Goal: Transaction & Acquisition: Book appointment/travel/reservation

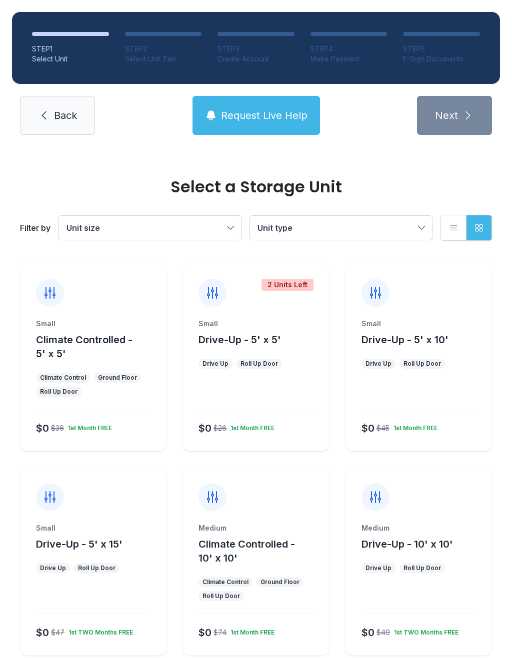
click at [224, 225] on button "Unit size" at bounding box center [149, 228] width 183 height 24
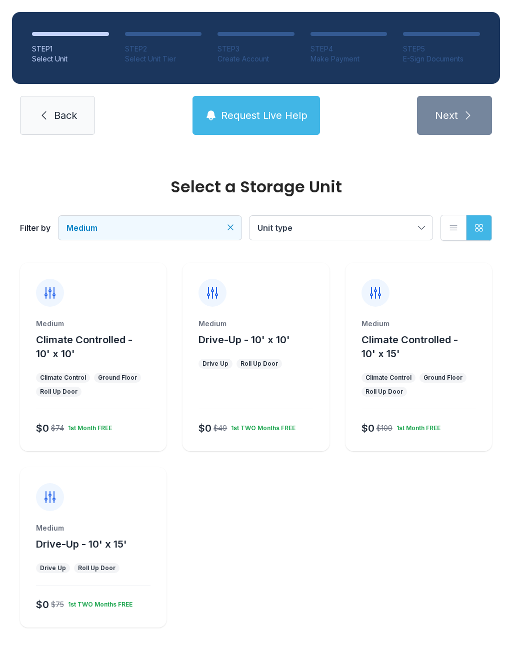
click at [412, 397] on div "Medium Climate Controlled - 10' x 15' Climate Control Ground Floor Roll Up Door…" at bounding box center [418, 385] width 146 height 132
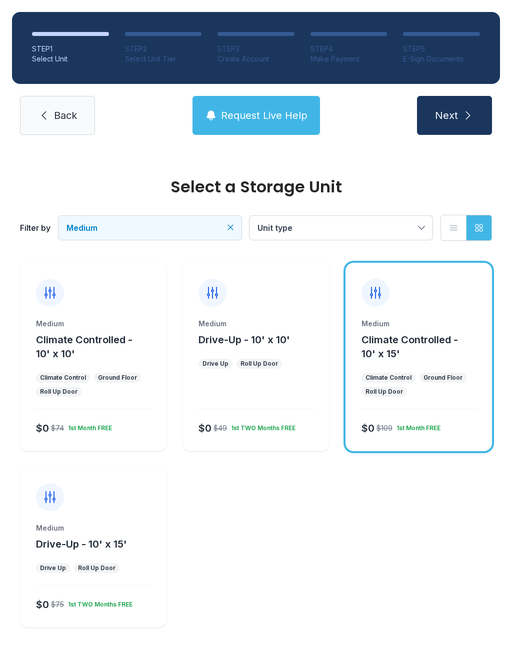
click at [459, 105] on button "Next" at bounding box center [454, 115] width 75 height 39
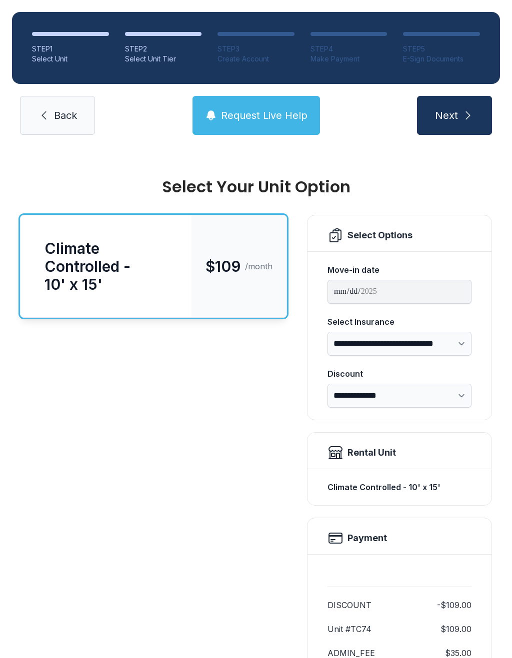
click at [252, 115] on span "Request Live Help" at bounding box center [264, 115] width 86 height 14
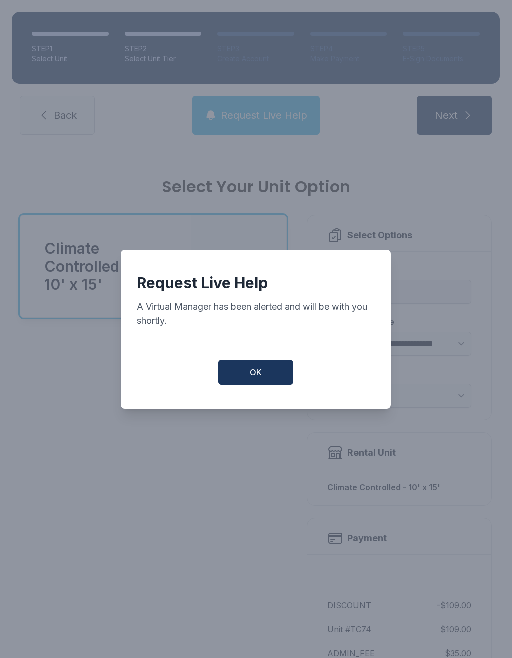
click at [255, 378] on span "OK" at bounding box center [256, 372] width 12 height 12
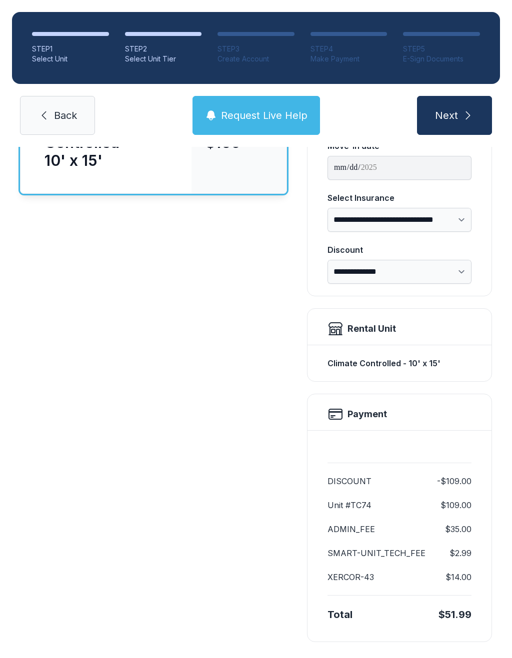
scroll to position [123, 0]
click at [459, 223] on select "**********" at bounding box center [399, 220] width 144 height 24
click at [499, 231] on div "**********" at bounding box center [256, 352] width 512 height 659
click at [211, 361] on div "Climate Controlled - 10' x 15' $109 /month" at bounding box center [153, 366] width 267 height 551
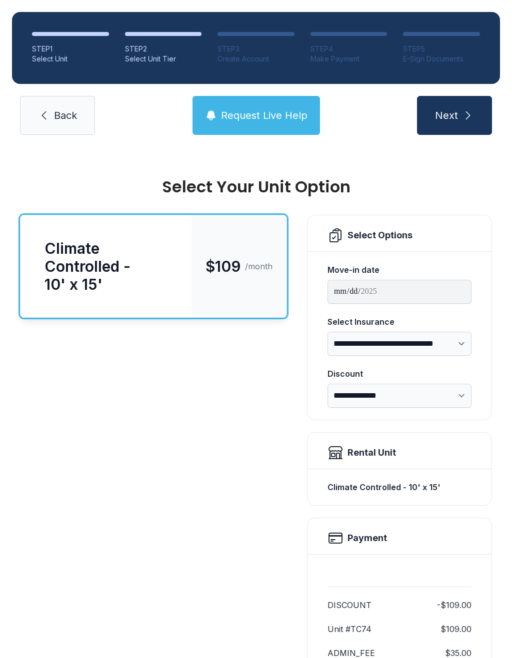
scroll to position [0, 0]
click at [462, 110] on icon "submit" at bounding box center [468, 115] width 12 height 12
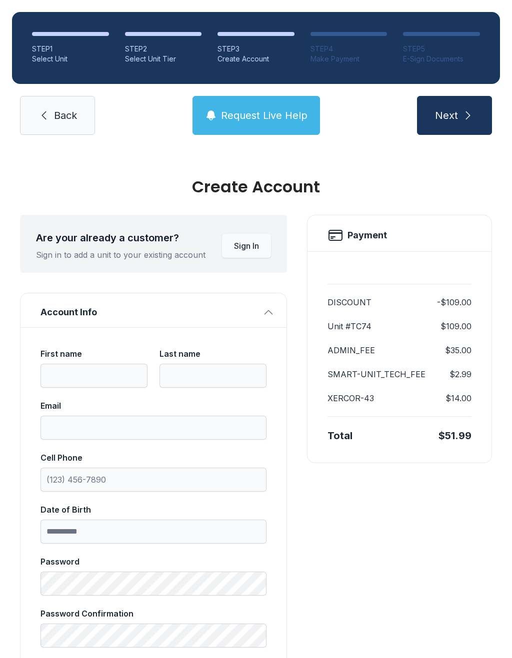
click at [285, 110] on span "Request Live Help" at bounding box center [264, 115] width 86 height 14
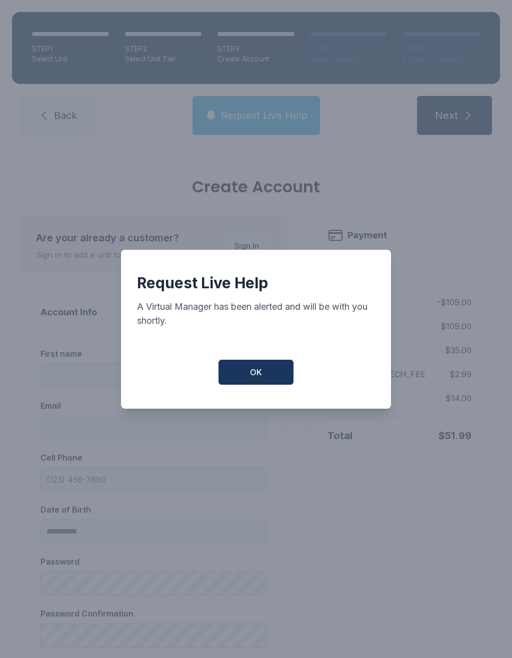
click at [259, 378] on span "OK" at bounding box center [256, 372] width 12 height 12
